Goal: Complete application form: Complete application form

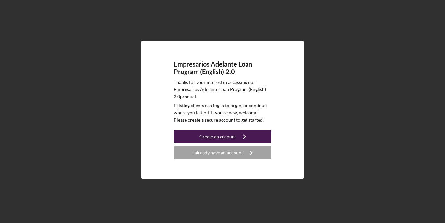
click at [207, 134] on div "Create an account" at bounding box center [217, 136] width 37 height 13
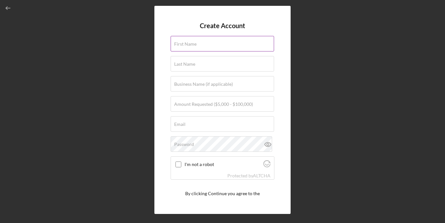
click at [200, 49] on input "First Name" at bounding box center [222, 44] width 103 height 16
type input "Crystal"
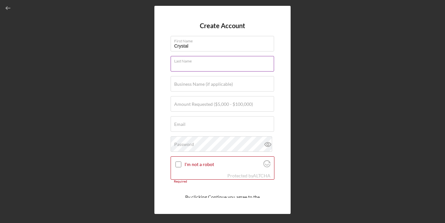
click at [200, 66] on input "Last Name" at bounding box center [222, 64] width 103 height 16
type input "Tran"
click at [197, 84] on label "Business Name (if applicable)" at bounding box center [203, 84] width 59 height 5
click at [197, 84] on input "Business Name (if applicable)" at bounding box center [222, 84] width 103 height 16
click at [190, 105] on label "Amount Requested ($5,000 - $100,000)" at bounding box center [213, 104] width 79 height 5
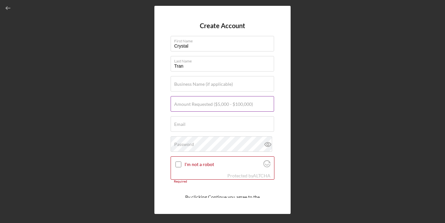
click at [190, 105] on input "Amount Requested ($5,000 - $100,000)" at bounding box center [222, 104] width 103 height 16
type input "$50,000"
click at [187, 123] on div "Email Required" at bounding box center [223, 124] width 104 height 16
type input "[EMAIL_ADDRESS][DOMAIN_NAME]"
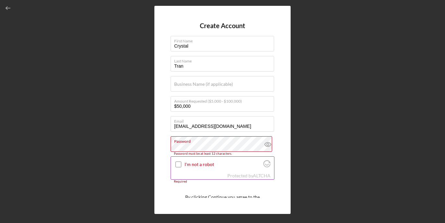
click at [175, 164] on div at bounding box center [179, 165] width 8 height 8
click at [176, 164] on input "I'm not a robot" at bounding box center [178, 165] width 6 height 6
checkbox input "true"
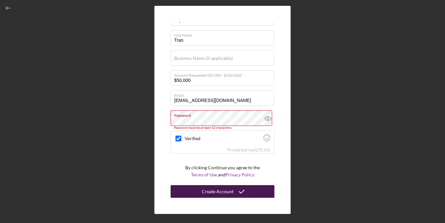
click at [209, 196] on div "Create Account" at bounding box center [218, 192] width 32 height 13
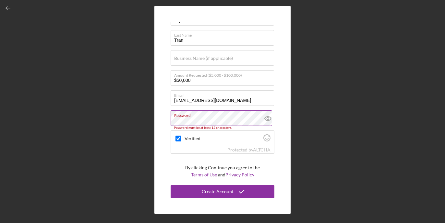
click at [267, 118] on icon at bounding box center [268, 119] width 2 height 2
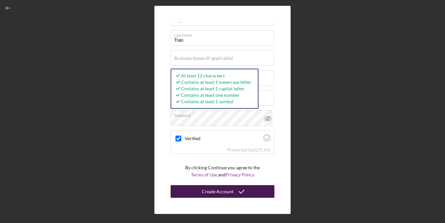
click at [211, 190] on div "Create Account" at bounding box center [218, 192] width 32 height 13
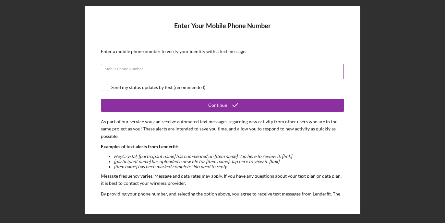
click at [200, 78] on input "Mobile Phone Number" at bounding box center [222, 72] width 243 height 16
type input "[PHONE_NUMBER]"
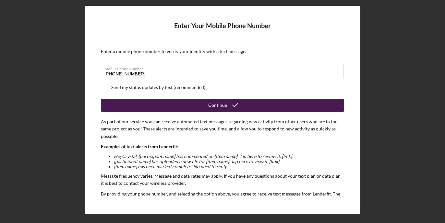
click at [143, 103] on button "Continue" at bounding box center [222, 105] width 243 height 13
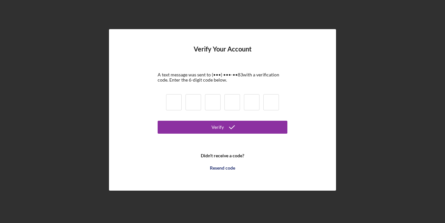
click at [177, 105] on input at bounding box center [174, 102] width 16 height 16
type input "5"
type input "1"
type input "6"
type input "2"
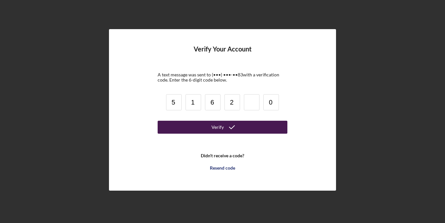
type input "0"
click at [191, 129] on button "Verify" at bounding box center [223, 127] width 130 height 13
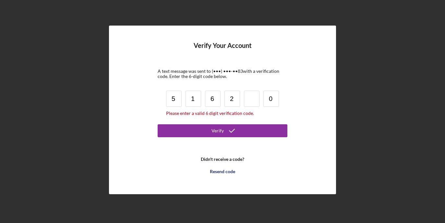
click at [250, 100] on input at bounding box center [252, 99] width 16 height 16
click at [251, 99] on input at bounding box center [252, 99] width 16 height 16
type input "3"
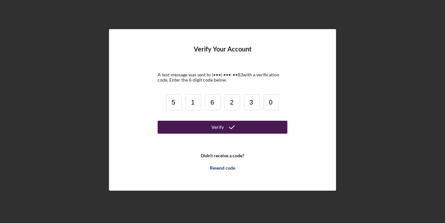
click at [248, 127] on button "Verify" at bounding box center [223, 127] width 130 height 13
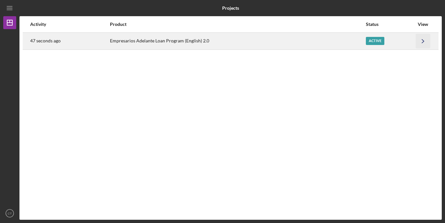
click at [420, 43] on icon "Icon/Navigate" at bounding box center [423, 41] width 15 height 15
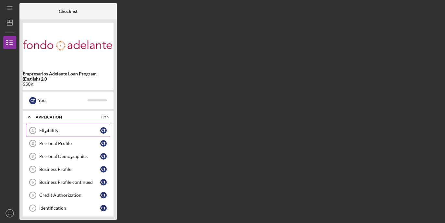
click at [75, 129] on div "Eligibility" at bounding box center [69, 130] width 61 height 5
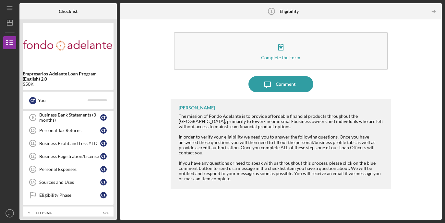
scroll to position [123, 0]
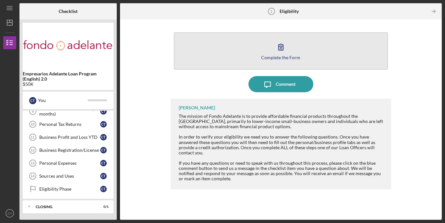
click at [281, 51] on icon "button" at bounding box center [281, 47] width 16 height 16
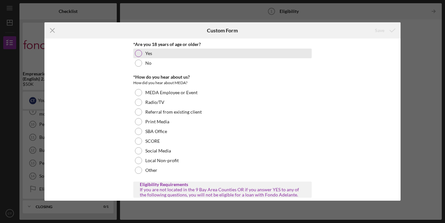
click at [145, 52] on label "Yes" at bounding box center [148, 53] width 7 height 5
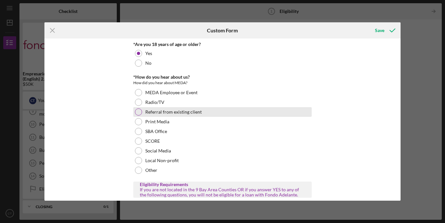
scroll to position [18, 0]
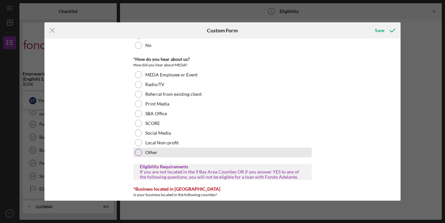
click at [164, 154] on div "Other" at bounding box center [222, 153] width 178 height 10
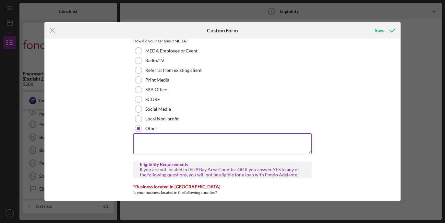
scroll to position [42, 0]
click at [154, 142] on textarea at bounding box center [222, 143] width 178 height 21
type textarea "emailed"
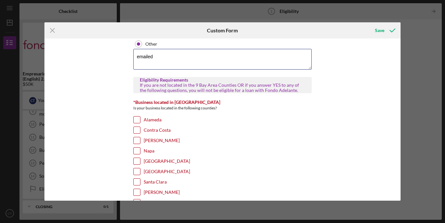
scroll to position [130, 0]
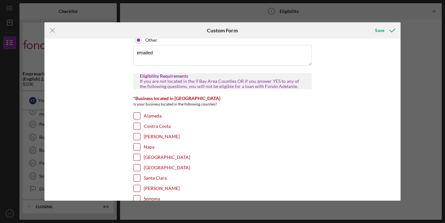
click at [149, 116] on label "Alameda" at bounding box center [153, 116] width 18 height 6
click at [140, 116] on input "Alameda" at bounding box center [137, 116] width 6 height 6
checkbox input "true"
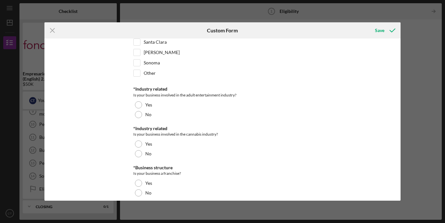
scroll to position [267, 0]
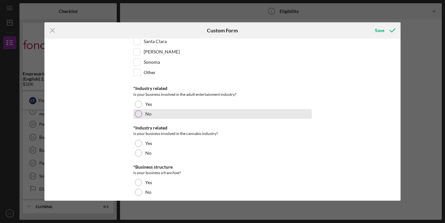
click at [151, 113] on div "No" at bounding box center [222, 114] width 178 height 10
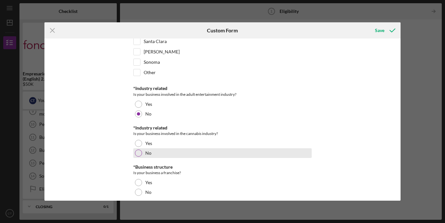
click at [150, 153] on label "No" at bounding box center [148, 153] width 6 height 5
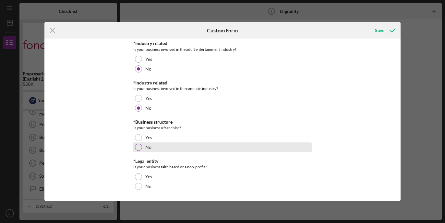
click at [149, 146] on label "No" at bounding box center [148, 147] width 6 height 5
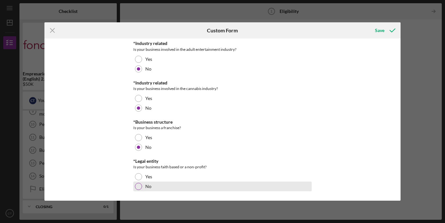
click at [148, 186] on label "No" at bounding box center [148, 186] width 6 height 5
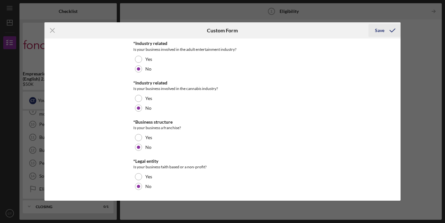
click at [385, 31] on icon "submit" at bounding box center [392, 30] width 16 height 16
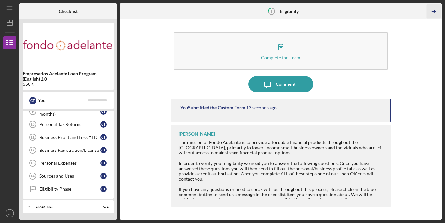
click at [435, 11] on line "button" at bounding box center [433, 11] width 3 height 0
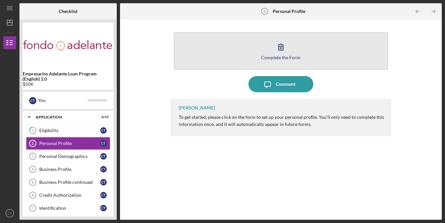
click at [284, 46] on icon "button" at bounding box center [281, 47] width 16 height 16
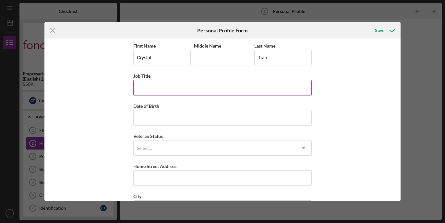
click at [181, 92] on input "Job Title" at bounding box center [222, 88] width 178 height 16
type input "C"
type input "Co-founder"
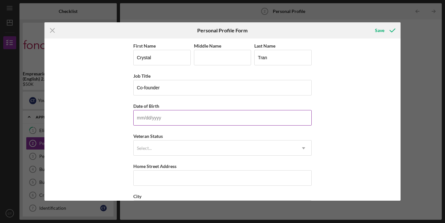
click at [168, 121] on input "Date of Birth" at bounding box center [222, 118] width 178 height 16
type input "[DATE]"
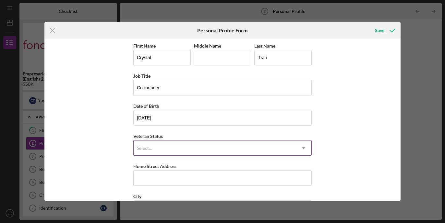
click at [150, 149] on div "Select..." at bounding box center [144, 148] width 15 height 5
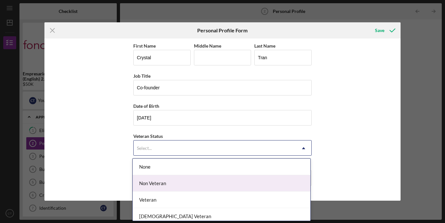
click at [159, 187] on div "Non Veteran" at bounding box center [222, 183] width 178 height 17
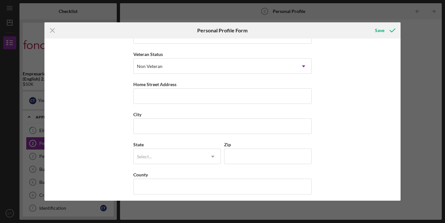
scroll to position [85, 0]
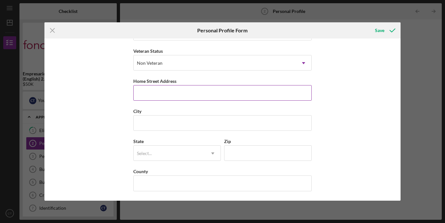
click at [156, 96] on input "Home Street Address" at bounding box center [222, 93] width 178 height 16
type input "[STREET_ADDRESS]"
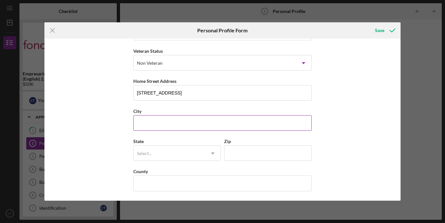
click at [151, 124] on input "City" at bounding box center [222, 123] width 178 height 16
type input "[GEOGRAPHIC_DATA]"
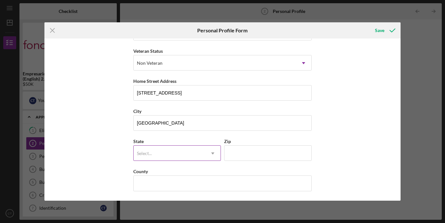
click at [153, 155] on div "Select..." at bounding box center [169, 153] width 71 height 15
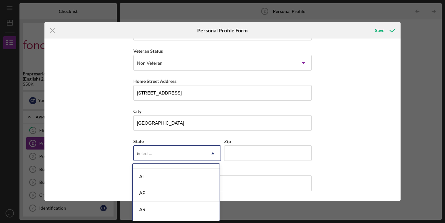
scroll to position [11, 0]
type input "ca"
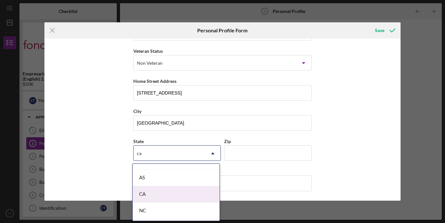
click at [156, 194] on div "CA" at bounding box center [176, 195] width 87 height 17
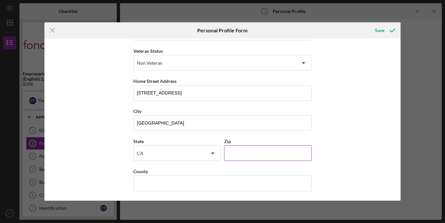
click at [249, 153] on input "Zip" at bounding box center [268, 154] width 88 height 16
type input "94610"
click at [193, 177] on input "County" at bounding box center [222, 184] width 178 height 16
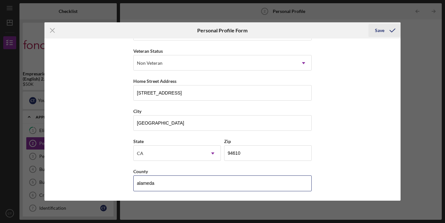
type input "alameda"
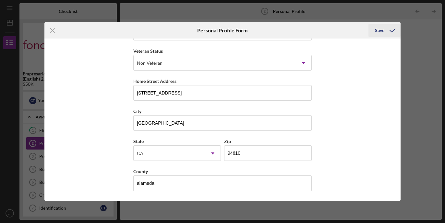
click at [392, 30] on icon "submit" at bounding box center [392, 30] width 16 height 16
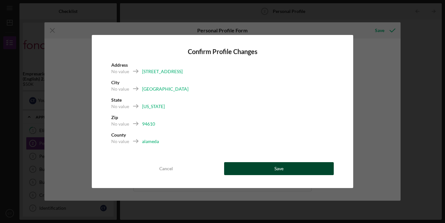
click at [259, 170] on button "Save" at bounding box center [279, 169] width 110 height 13
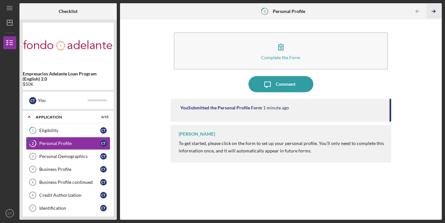
click at [430, 11] on icon "Icon/Table Pagination Arrow" at bounding box center [434, 11] width 15 height 15
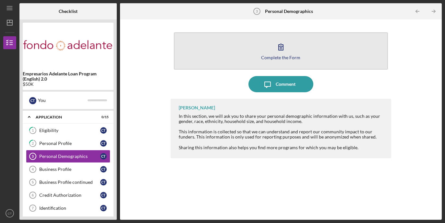
click at [278, 52] on icon "button" at bounding box center [281, 47] width 16 height 16
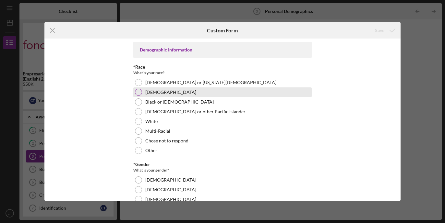
click at [150, 89] on div "[DEMOGRAPHIC_DATA]" at bounding box center [222, 93] width 178 height 10
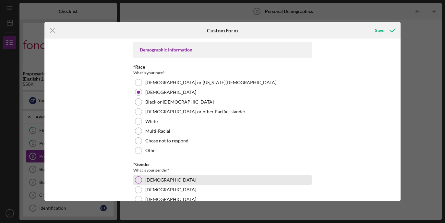
click at [159, 180] on div "[DEMOGRAPHIC_DATA]" at bounding box center [222, 180] width 178 height 10
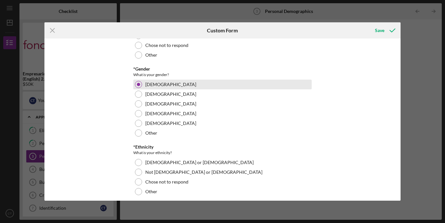
scroll to position [120, 0]
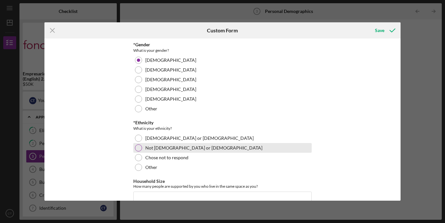
click at [163, 149] on label "Not [DEMOGRAPHIC_DATA] or [DEMOGRAPHIC_DATA]" at bounding box center [203, 148] width 117 height 5
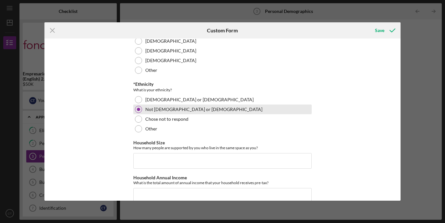
scroll to position [171, 0]
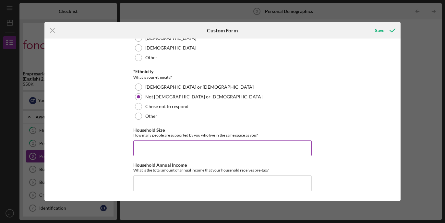
click at [158, 152] on input "Household Size" at bounding box center [222, 149] width 178 height 16
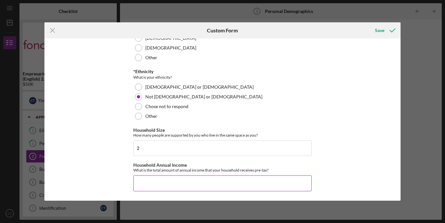
click at [151, 184] on input "Household Annual Income" at bounding box center [222, 184] width 178 height 16
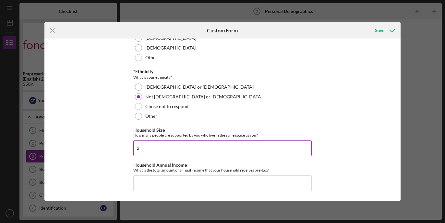
click at [156, 149] on input "2" at bounding box center [222, 149] width 178 height 16
type input "1"
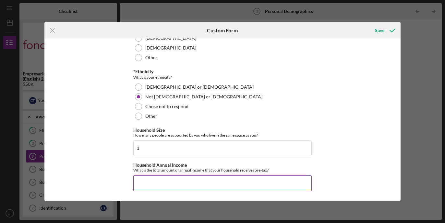
click at [153, 185] on input "Household Annual Income" at bounding box center [222, 184] width 178 height 16
type input "$54,080"
click at [389, 30] on icon "submit" at bounding box center [392, 30] width 16 height 16
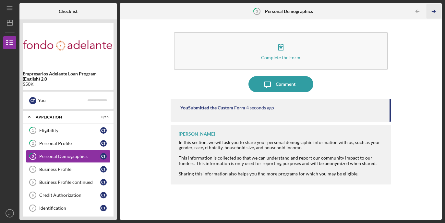
click at [435, 11] on icon "Icon/Table Pagination Arrow" at bounding box center [434, 11] width 15 height 15
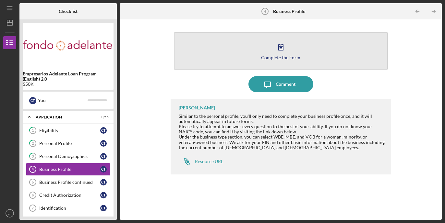
click at [274, 60] on button "Complete the Form Form" at bounding box center [281, 50] width 214 height 37
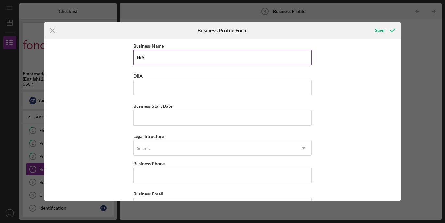
click at [175, 60] on input "N/A" at bounding box center [222, 58] width 178 height 16
click at [149, 59] on input "N/A" at bounding box center [222, 58] width 178 height 16
type input "Machine Babes, LLC"
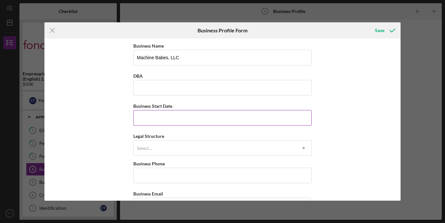
click at [153, 118] on input "Business Start Date" at bounding box center [222, 118] width 178 height 16
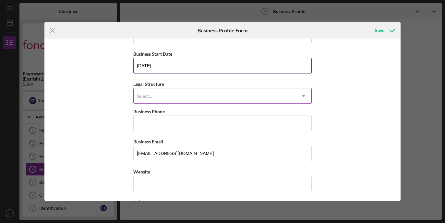
type input "[DATE]"
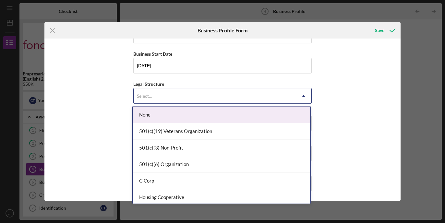
click at [170, 93] on div "Select..." at bounding box center [215, 96] width 162 height 15
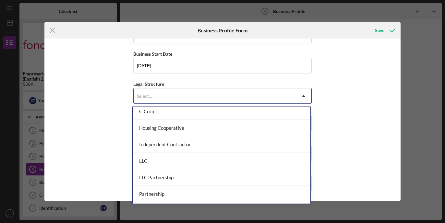
scroll to position [70, 0]
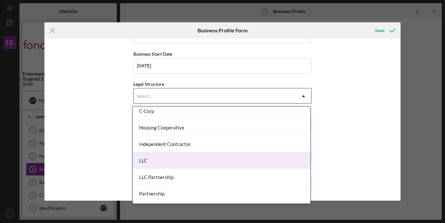
click at [165, 162] on div "LLC" at bounding box center [222, 161] width 178 height 17
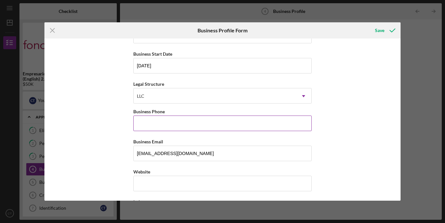
click at [167, 119] on input "Business Phone" at bounding box center [222, 124] width 178 height 16
type input "[PHONE_NUMBER]"
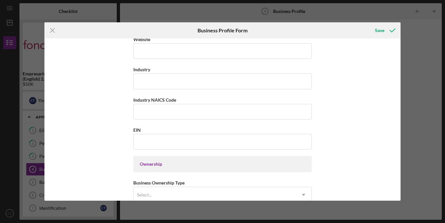
scroll to position [186, 0]
click at [158, 143] on input "EIN" at bounding box center [222, 142] width 178 height 16
paste input "[US_EMPLOYER_IDENTIFICATION_NUMBER]"
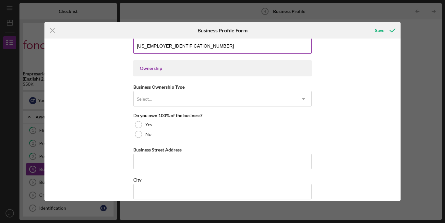
scroll to position [283, 0]
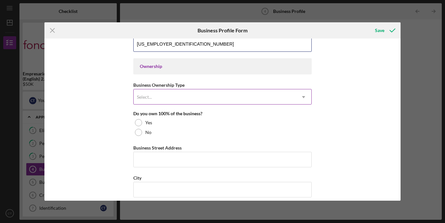
type input "[US_EMPLOYER_IDENTIFICATION_NUMBER]"
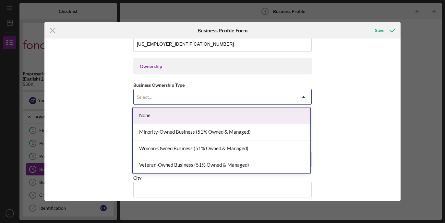
click at [174, 98] on div "Select..." at bounding box center [215, 97] width 162 height 15
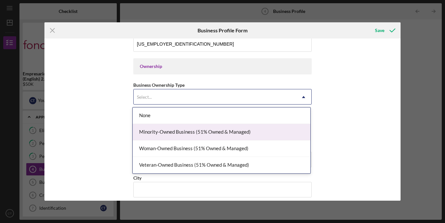
click at [191, 135] on div "Minority-Owned Business (51% Owned & Managed)" at bounding box center [222, 132] width 178 height 17
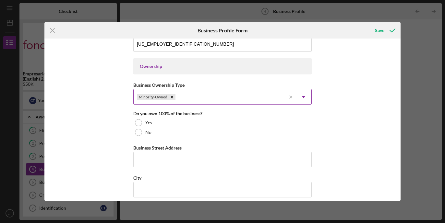
click at [198, 96] on div "Minority-Owned" at bounding box center [210, 97] width 152 height 15
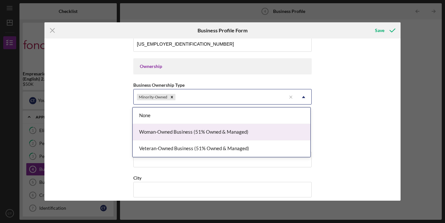
click at [198, 135] on div "Woman-Owned Business (51% Owned & Managed)" at bounding box center [222, 132] width 178 height 17
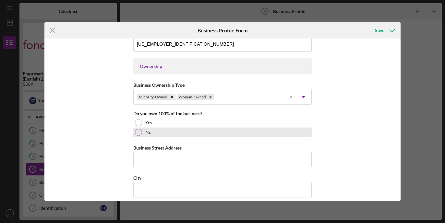
click at [164, 132] on div "No" at bounding box center [222, 133] width 178 height 10
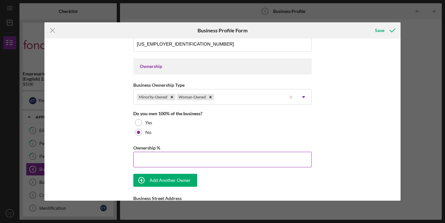
click at [165, 161] on input "Ownership %" at bounding box center [222, 160] width 178 height 16
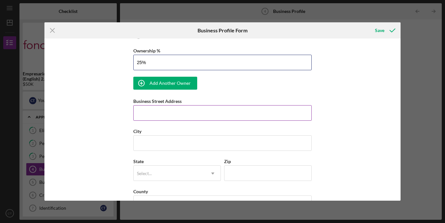
scroll to position [382, 0]
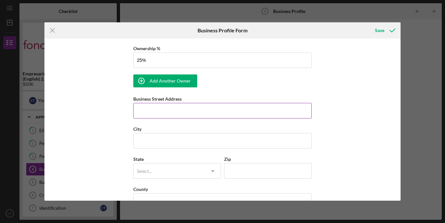
type input "25.00%"
click at [158, 111] on input "Business Street Address" at bounding box center [222, 111] width 178 height 16
type input "[STREET_ADDRESS]"
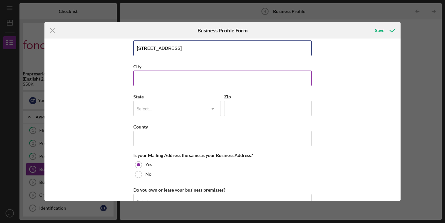
scroll to position [445, 0]
click at [169, 80] on input "City" at bounding box center [222, 78] width 178 height 16
type input "[GEOGRAPHIC_DATA]"
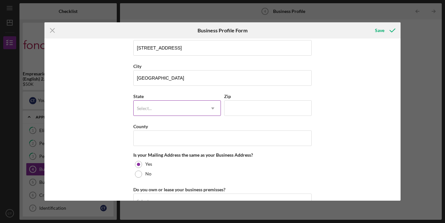
click at [171, 110] on div "Select..." at bounding box center [169, 108] width 71 height 15
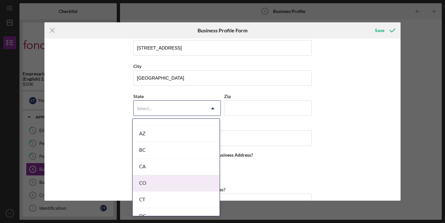
scroll to position [142, 0]
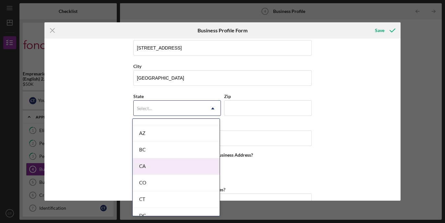
click at [152, 167] on div "CA" at bounding box center [176, 167] width 87 height 17
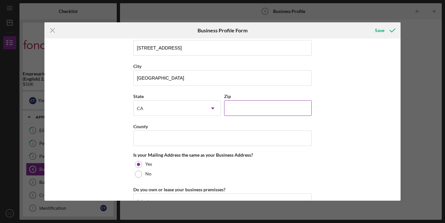
click at [258, 105] on input "Zip" at bounding box center [268, 109] width 88 height 16
type input "94610"
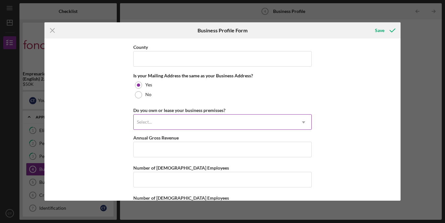
scroll to position [525, 0]
click at [175, 123] on div "Select..." at bounding box center [215, 121] width 162 height 15
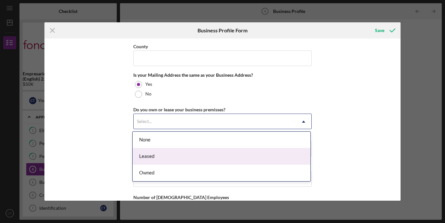
click at [166, 155] on div "Leased" at bounding box center [222, 157] width 178 height 17
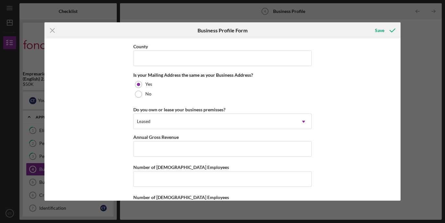
scroll to position [551, 0]
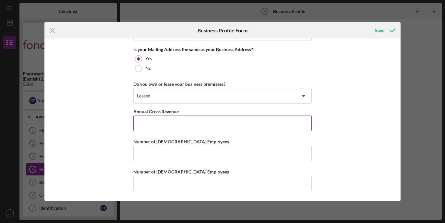
click at [168, 127] on input "Annual Gross Revenue" at bounding box center [222, 124] width 178 height 16
type input "$0"
click at [162, 152] on input "Number of [DEMOGRAPHIC_DATA] Employees" at bounding box center [222, 154] width 178 height 16
type input "0"
click at [168, 188] on input "Number of [DEMOGRAPHIC_DATA] Employees" at bounding box center [222, 184] width 178 height 16
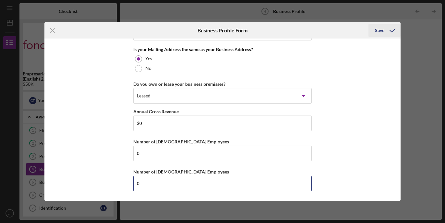
type input "0"
click at [389, 32] on icon "submit" at bounding box center [392, 30] width 16 height 16
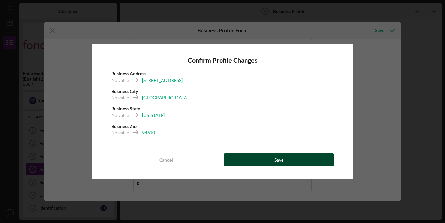
click at [274, 163] on button "Save" at bounding box center [279, 160] width 110 height 13
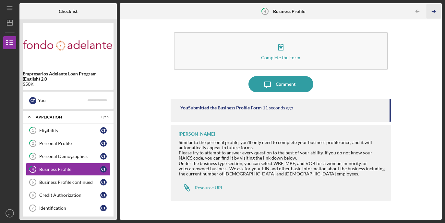
click at [434, 10] on icon "Icon/Table Pagination Arrow" at bounding box center [434, 11] width 15 height 15
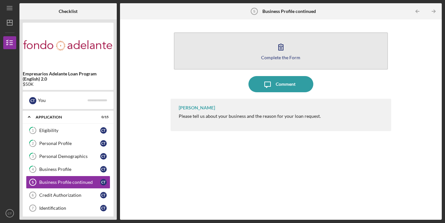
click at [277, 50] on icon "button" at bounding box center [281, 47] width 16 height 16
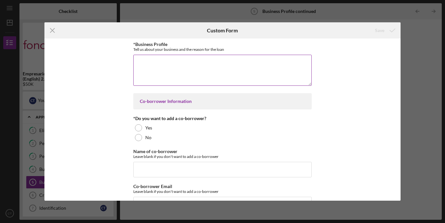
click at [203, 74] on textarea "*Business Profile" at bounding box center [222, 70] width 178 height 31
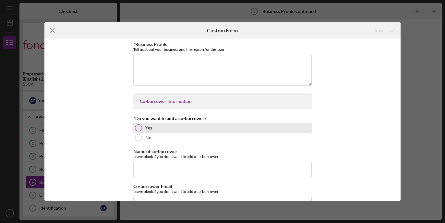
click at [163, 126] on div "*Do you want to add a co-borrower? Yes No" at bounding box center [222, 129] width 178 height 26
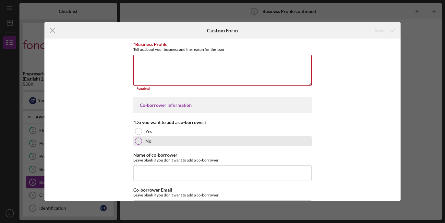
click at [149, 139] on label "No" at bounding box center [148, 141] width 6 height 5
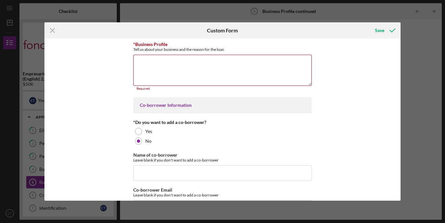
click at [163, 107] on div "Co-borrower Information" at bounding box center [222, 105] width 165 height 5
click at [162, 62] on textarea "*Business Profile" at bounding box center [222, 70] width 178 height 31
paste textarea "Machine Babes is an [DEMOGRAPHIC_DATA] woman-owned, [GEOGRAPHIC_DATA]-based bus…"
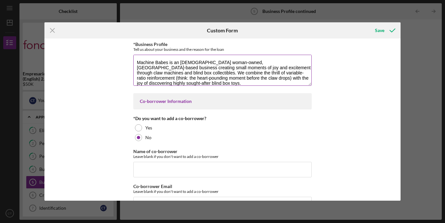
scroll to position [6, 0]
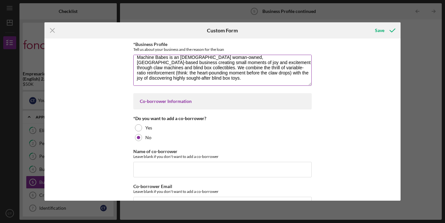
click at [169, 78] on textarea "Machine Babes is an [DEMOGRAPHIC_DATA] woman-owned, [GEOGRAPHIC_DATA]-based bus…" at bounding box center [222, 70] width 178 height 31
paste textarea "As five women founders navigating vending, retail, and entertainment, we’ve boo…"
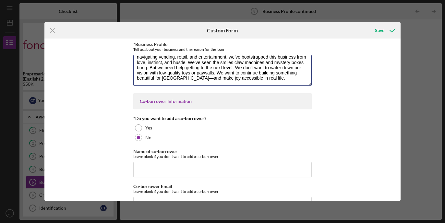
scroll to position [21, 0]
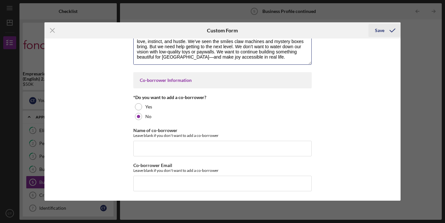
type textarea "Machine Babes is an [DEMOGRAPHIC_DATA] woman-owned, [GEOGRAPHIC_DATA]-based bus…"
click at [386, 30] on icon "submit" at bounding box center [392, 30] width 16 height 16
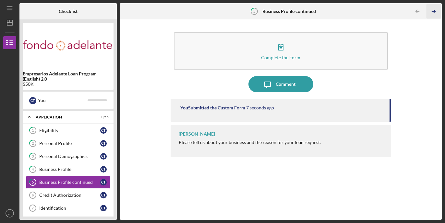
click at [432, 11] on icon "Icon/Table Pagination Arrow" at bounding box center [434, 11] width 15 height 15
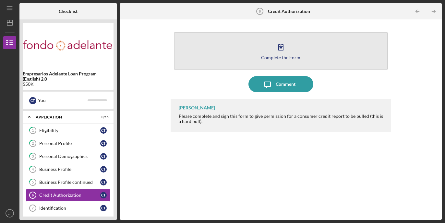
click at [277, 59] on div "Complete the Form" at bounding box center [280, 57] width 39 height 5
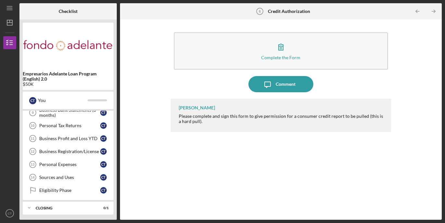
scroll to position [123, 0]
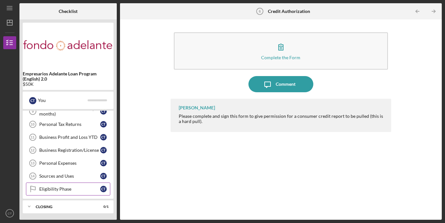
click at [77, 189] on div "Eligibility Phase" at bounding box center [69, 189] width 61 height 5
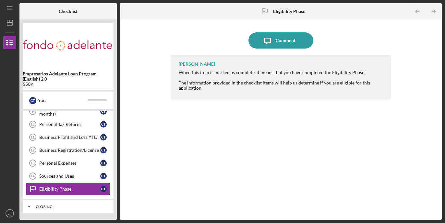
click at [69, 208] on div "Closing" at bounding box center [71, 207] width 70 height 4
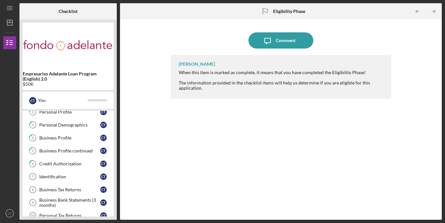
scroll to position [30, 0]
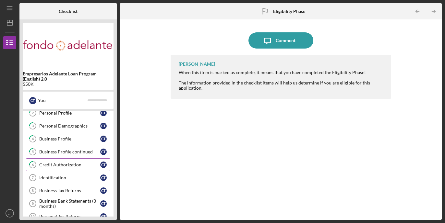
click at [71, 167] on div "Credit Authorization" at bounding box center [69, 165] width 61 height 5
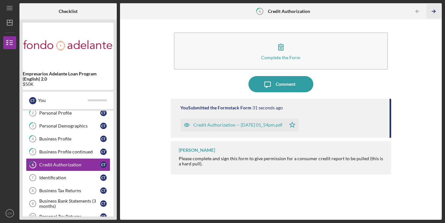
click at [434, 13] on polyline "button" at bounding box center [435, 11] width 2 height 3
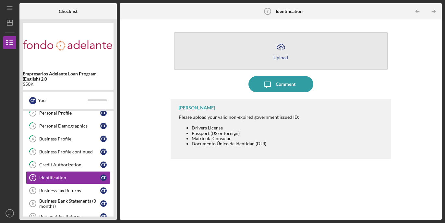
click at [284, 52] on icon "Icon/Upload" at bounding box center [281, 47] width 16 height 16
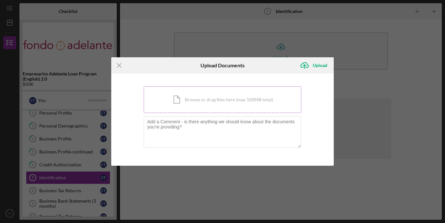
click at [206, 108] on div "Icon/Document Browse or drag files here (max 100MB total) Tap to choose files o…" at bounding box center [223, 100] width 158 height 27
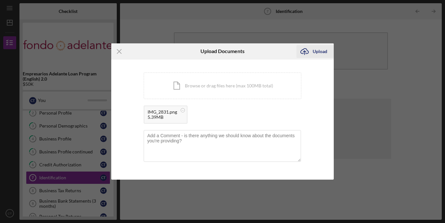
click at [321, 52] on div "Upload" at bounding box center [320, 51] width 15 height 13
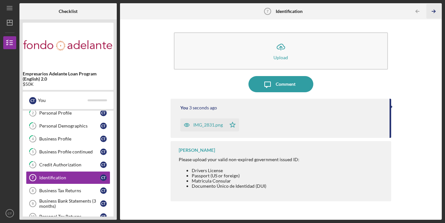
click at [434, 12] on polyline "button" at bounding box center [435, 11] width 2 height 3
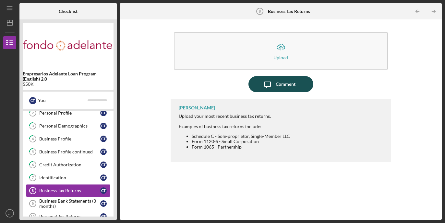
click at [287, 88] on div "Comment" at bounding box center [286, 84] width 20 height 16
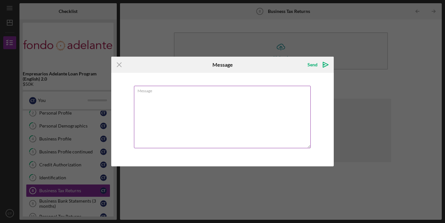
click at [242, 97] on textarea "Message" at bounding box center [222, 117] width 177 height 63
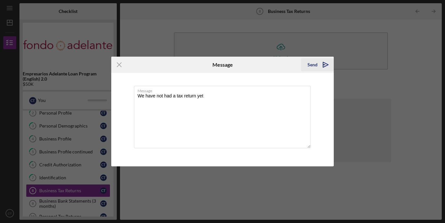
type textarea "We have not had a tax return yet"
click at [325, 64] on icon "Icon/icon-invite-send" at bounding box center [326, 65] width 16 height 16
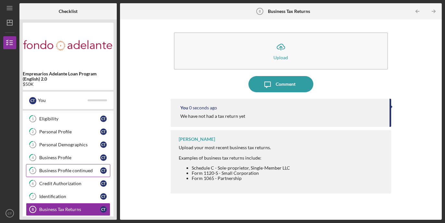
scroll to position [9, 0]
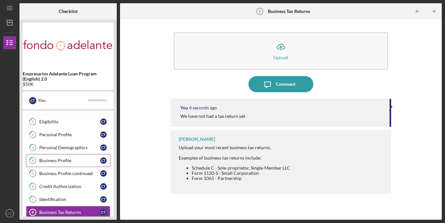
click at [74, 160] on div "Business Profile" at bounding box center [69, 160] width 61 height 5
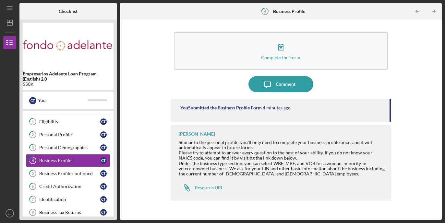
click at [268, 111] on div "You Submitted the Business Profile Form 4 minutes ago" at bounding box center [281, 110] width 221 height 23
click at [237, 107] on div "You Submitted the Business Profile Form" at bounding box center [220, 107] width 81 height 5
click at [226, 107] on div "You Submitted the Business Profile Form" at bounding box center [220, 107] width 81 height 5
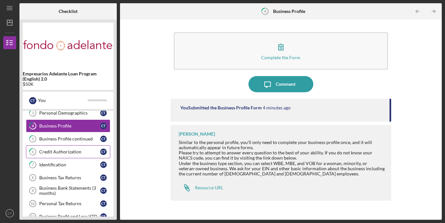
scroll to position [45, 0]
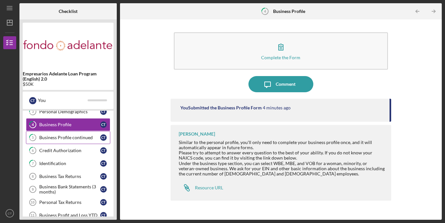
click at [81, 141] on link "5 Business Profile continued C T" at bounding box center [68, 137] width 84 height 13
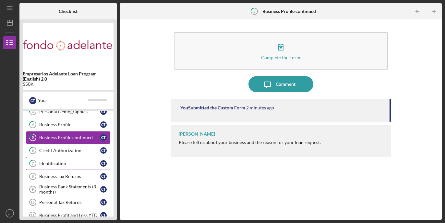
click at [75, 161] on div "Identification" at bounding box center [69, 163] width 61 height 5
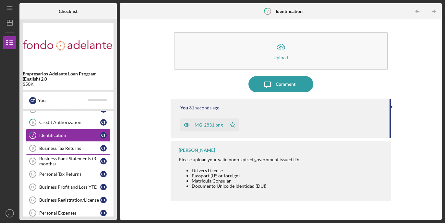
scroll to position [80, 0]
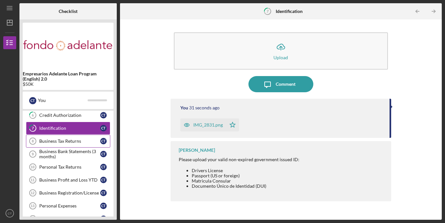
click at [69, 143] on div "Business Tax Returns" at bounding box center [69, 141] width 61 height 5
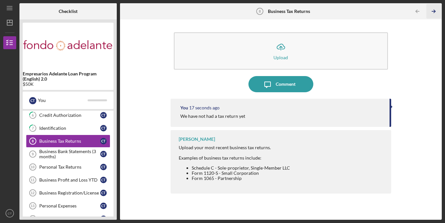
click at [433, 13] on icon "Icon/Table Pagination Arrow" at bounding box center [434, 11] width 15 height 15
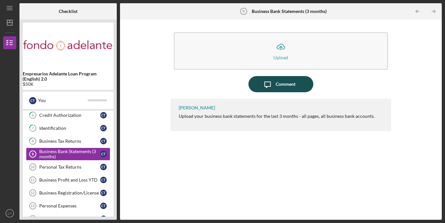
click at [278, 84] on div "Comment" at bounding box center [286, 84] width 20 height 16
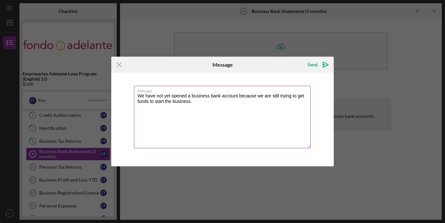
drag, startPoint x: 190, startPoint y: 102, endPoint x: 150, endPoint y: 103, distance: 40.2
click at [150, 103] on textarea "We have not yet opened a business bank account because we are still trying to g…" at bounding box center [222, 117] width 177 height 63
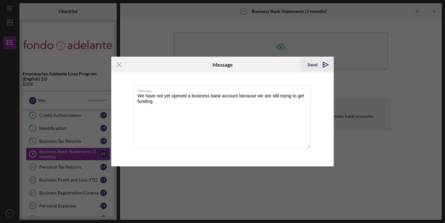
type textarea "We have not yet opened a business bank account because we are still trying to g…"
click at [325, 66] on icon "Icon/icon-invite-send" at bounding box center [326, 65] width 16 height 16
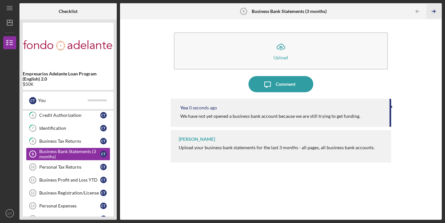
click at [438, 11] on icon "Icon/Table Pagination Arrow" at bounding box center [434, 11] width 15 height 15
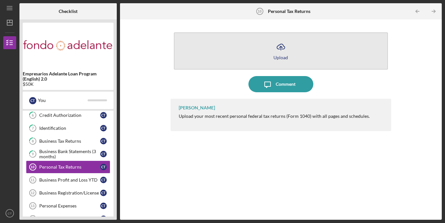
click at [280, 49] on icon "Icon/Upload" at bounding box center [281, 47] width 16 height 16
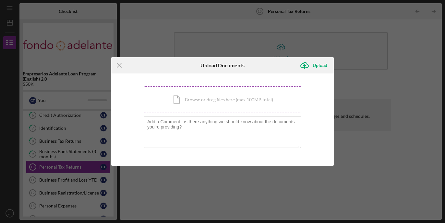
click at [221, 106] on div "Icon/Document Browse or drag files here (max 100MB total) Tap to choose files o…" at bounding box center [223, 100] width 158 height 27
click at [195, 196] on div "Icon/Menu Close Upload Documents Icon/Upload Upload You're uploading documents …" at bounding box center [222, 111] width 445 height 223
click at [120, 66] on icon "Icon/Menu Close" at bounding box center [119, 65] width 16 height 16
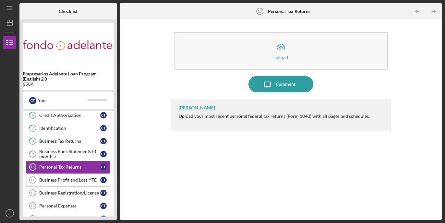
click at [67, 177] on link "Business Profit and Loss YTD 11 Business Profit and Loss YTD C T" at bounding box center [68, 180] width 84 height 13
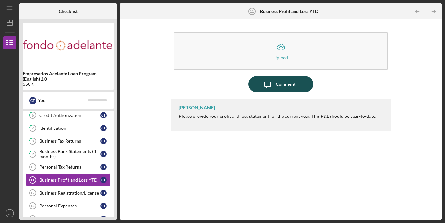
click at [283, 85] on div "Comment" at bounding box center [286, 84] width 20 height 16
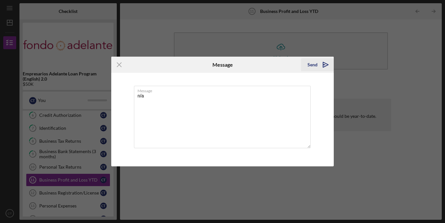
type textarea "n/a"
click at [324, 67] on icon "Icon/icon-invite-send" at bounding box center [326, 65] width 16 height 16
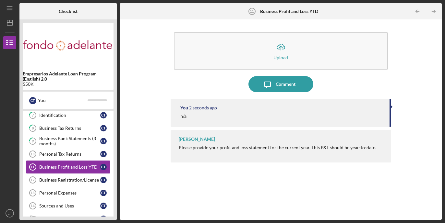
scroll to position [94, 0]
click at [54, 180] on div "Business Registration/License" at bounding box center [69, 179] width 61 height 5
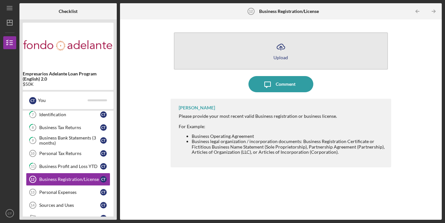
click at [274, 51] on icon "Icon/Upload" at bounding box center [281, 47] width 16 height 16
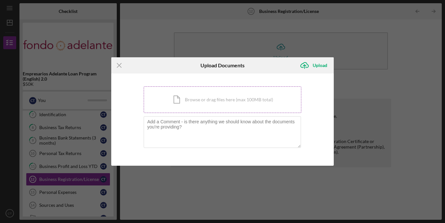
click at [205, 102] on div "Icon/Document Browse or drag files here (max 100MB total) Tap to choose files o…" at bounding box center [223, 100] width 158 height 27
click at [122, 63] on icon "Icon/Menu Close" at bounding box center [119, 65] width 16 height 16
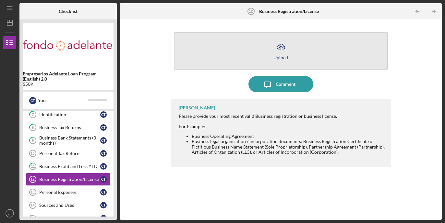
click at [279, 52] on icon "Icon/Upload" at bounding box center [281, 47] width 16 height 16
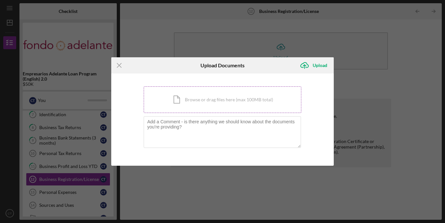
click at [225, 100] on div "Icon/Document Browse or drag files here (max 100MB total) Tap to choose files o…" at bounding box center [223, 100] width 158 height 27
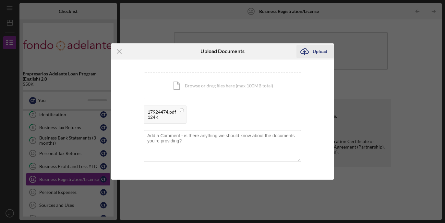
click at [320, 49] on div "Upload" at bounding box center [320, 51] width 15 height 13
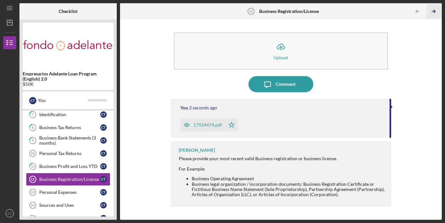
click at [435, 12] on icon "Icon/Table Pagination Arrow" at bounding box center [434, 11] width 15 height 15
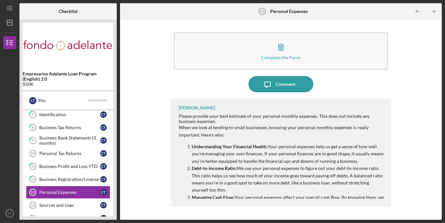
click at [325, 187] on p "Debt-to-Income Ratio: We use your personal expenses to figure out your debt-to-…" at bounding box center [288, 179] width 193 height 29
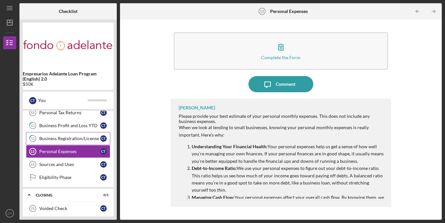
scroll to position [136, 0]
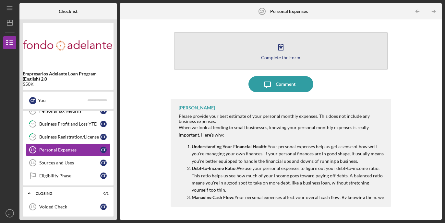
click at [281, 53] on icon "button" at bounding box center [281, 47] width 16 height 16
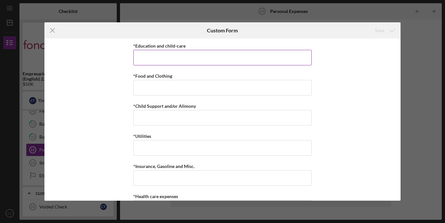
click at [214, 63] on input "*Education and child-care" at bounding box center [222, 58] width 178 height 16
type input "$0"
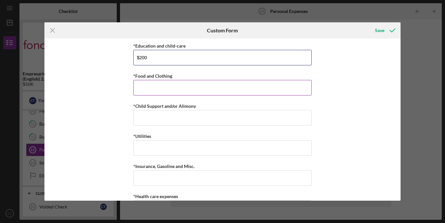
type input "$200"
click at [176, 89] on input "*Food and Clothing" at bounding box center [222, 88] width 178 height 16
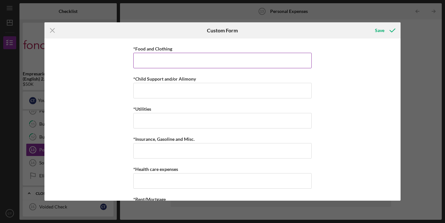
scroll to position [55, 0]
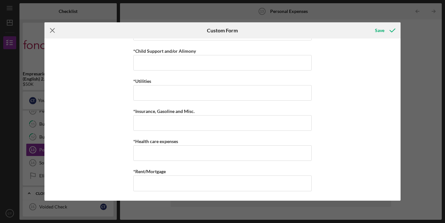
click at [54, 32] on icon "Icon/Menu Close" at bounding box center [52, 30] width 16 height 16
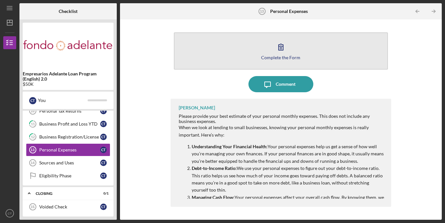
click at [281, 51] on icon "button" at bounding box center [281, 47] width 16 height 16
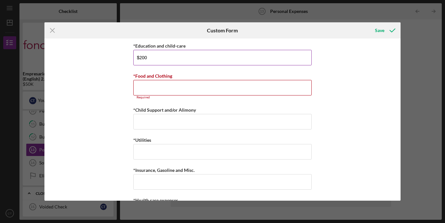
click at [167, 61] on input "$200" at bounding box center [222, 58] width 178 height 16
type input "$0"
click at [151, 85] on input "*Food and Clothing" at bounding box center [222, 88] width 178 height 16
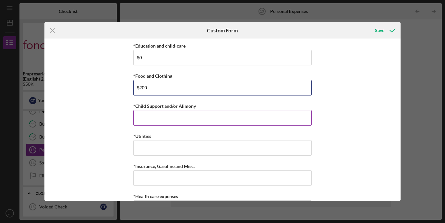
type input "$200"
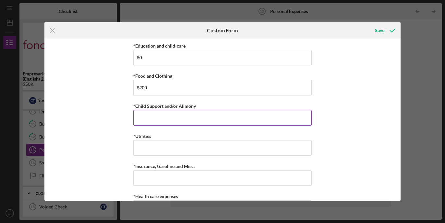
click at [156, 115] on input "*Child Support and/or Alimony" at bounding box center [222, 118] width 178 height 16
type input "$0"
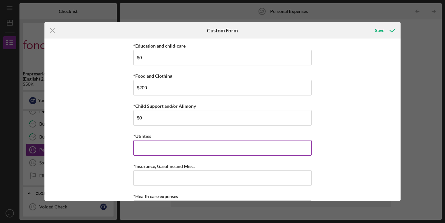
click at [149, 147] on input "*Utilities" at bounding box center [222, 148] width 178 height 16
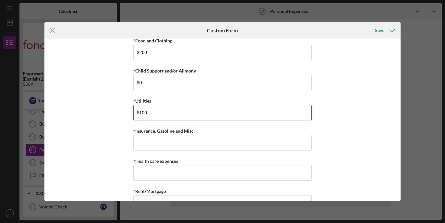
scroll to position [38, 0]
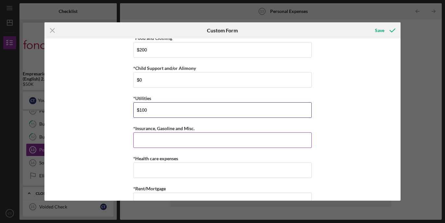
type input "$100"
click at [160, 144] on input "*Insurance, Gasoline and Misc." at bounding box center [222, 141] width 178 height 16
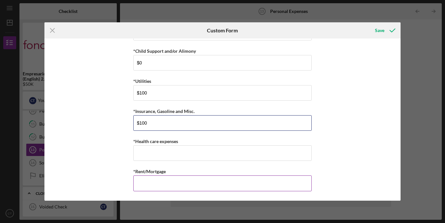
type input "$100"
click at [145, 188] on input "*Rent/Mortgage" at bounding box center [222, 184] width 178 height 16
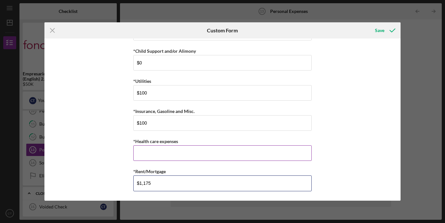
type input "$1,175"
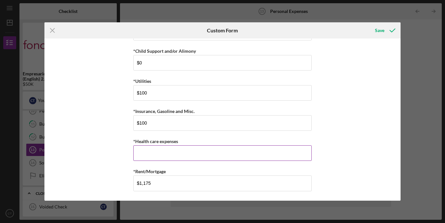
click at [150, 159] on input "*Health care expenses" at bounding box center [222, 154] width 178 height 16
type input "$0"
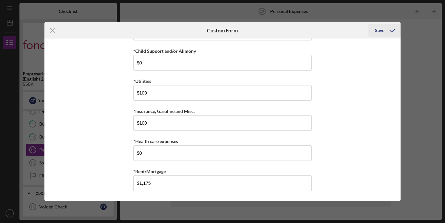
click at [390, 31] on icon "submit" at bounding box center [392, 30] width 16 height 16
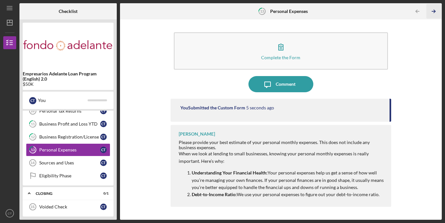
click at [433, 11] on icon "Icon/Table Pagination Arrow" at bounding box center [434, 11] width 15 height 15
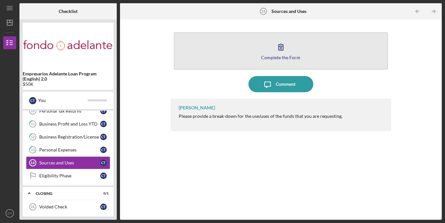
click at [272, 55] on div "Complete the Form" at bounding box center [280, 57] width 39 height 5
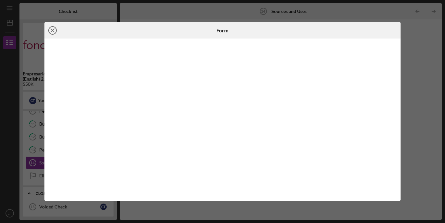
click at [52, 31] on line at bounding box center [52, 30] width 3 height 3
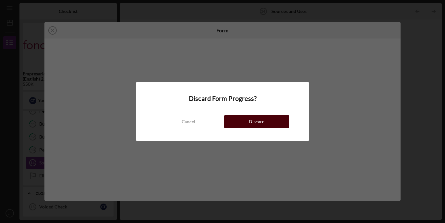
click at [241, 123] on button "Discard" at bounding box center [256, 121] width 65 height 13
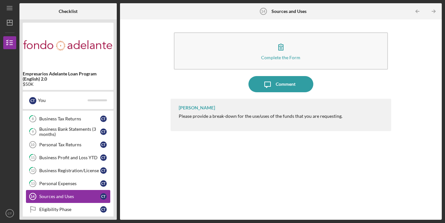
scroll to position [95, 0]
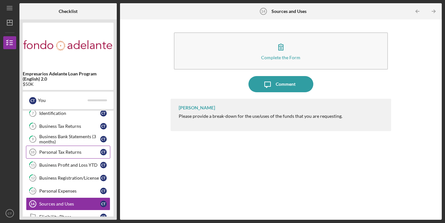
click at [66, 151] on div "Personal Tax Returns" at bounding box center [69, 152] width 61 height 5
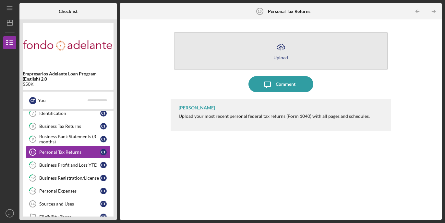
click at [285, 50] on icon "Icon/Upload" at bounding box center [281, 47] width 16 height 16
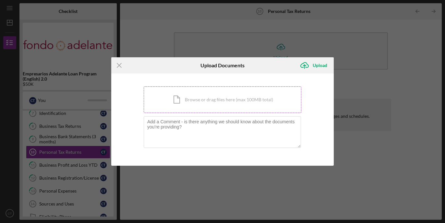
click at [202, 99] on div "Icon/Document Browse or drag files here (max 100MB total) Tap to choose files o…" at bounding box center [223, 100] width 158 height 27
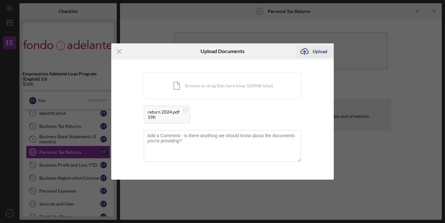
click at [318, 51] on div "Upload" at bounding box center [320, 51] width 15 height 13
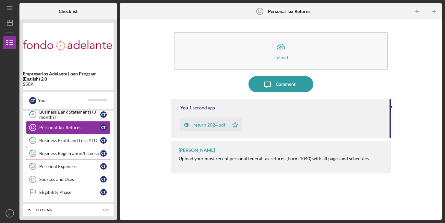
scroll to position [139, 0]
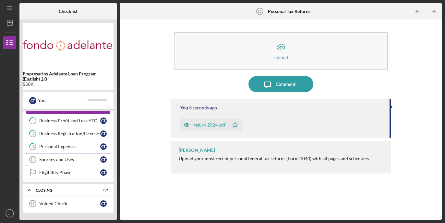
click at [74, 157] on div "Sources and Uses" at bounding box center [69, 159] width 61 height 5
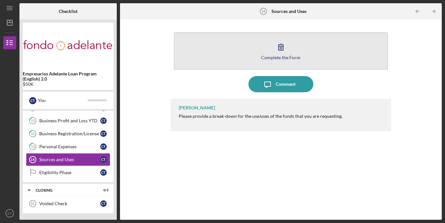
click at [286, 52] on icon "button" at bounding box center [281, 47] width 16 height 16
click at [310, 61] on button "Complete the Form Form" at bounding box center [281, 50] width 214 height 37
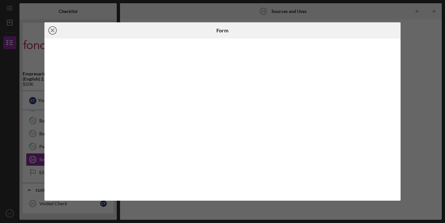
click at [53, 31] on icon "Icon/Close" at bounding box center [52, 30] width 16 height 16
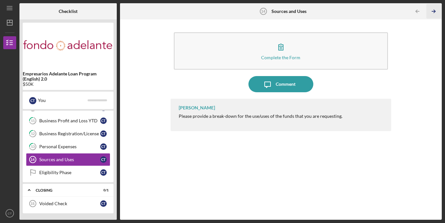
click at [436, 11] on icon "Icon/Table Pagination Arrow" at bounding box center [434, 11] width 15 height 15
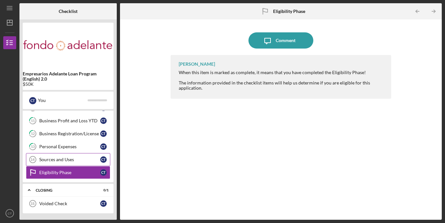
click at [76, 161] on div "Sources and Uses" at bounding box center [69, 159] width 61 height 5
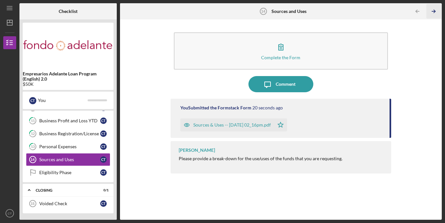
click at [434, 12] on icon "Icon/Table Pagination Arrow" at bounding box center [434, 11] width 15 height 15
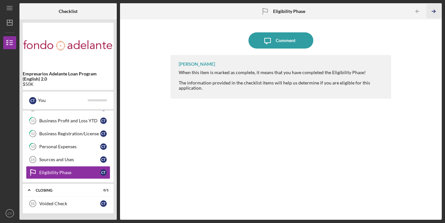
click at [434, 12] on icon "Icon/Table Pagination Arrow" at bounding box center [434, 11] width 15 height 15
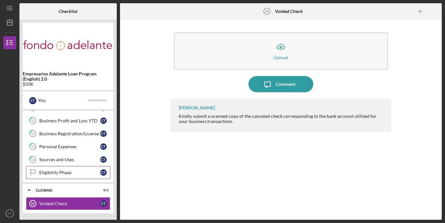
click at [74, 174] on div "Eligibility Phase" at bounding box center [69, 172] width 61 height 5
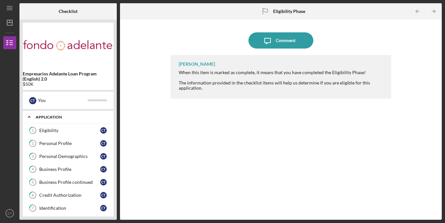
click at [49, 118] on div "Application" at bounding box center [71, 117] width 70 height 4
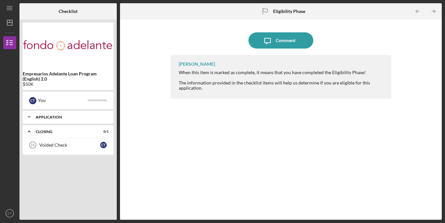
click at [39, 117] on div "Application" at bounding box center [71, 117] width 70 height 4
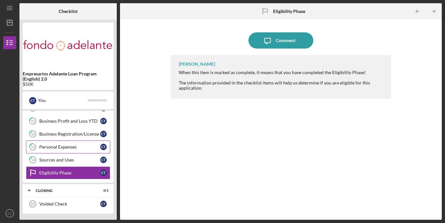
scroll to position [139, 0]
click at [69, 75] on b "Empresarios Adelante Loan Program (English) 2.0" at bounding box center [68, 76] width 91 height 10
click at [65, 51] on img at bounding box center [68, 45] width 91 height 39
click at [287, 10] on b "Eligibility Phase" at bounding box center [289, 11] width 32 height 5
click at [218, 53] on div "Icon/Message Comment [PERSON_NAME] When this item is marked as complete, it mea…" at bounding box center [281, 120] width 221 height 194
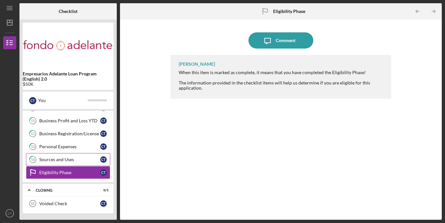
click at [91, 160] on div "Sources and Uses" at bounding box center [69, 159] width 61 height 5
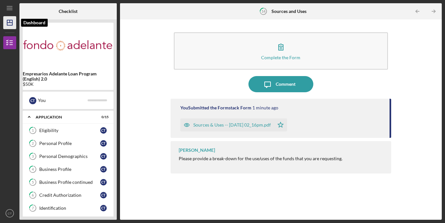
click at [8, 24] on icon "Icon/Dashboard" at bounding box center [10, 23] width 16 height 16
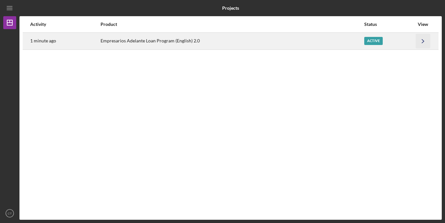
click at [419, 39] on icon "Icon/Navigate" at bounding box center [423, 41] width 15 height 15
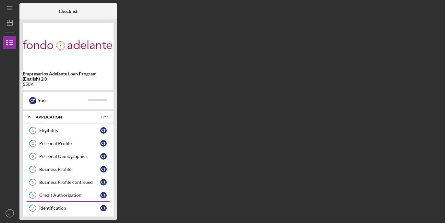
scroll to position [123, 0]
